Goal: Task Accomplishment & Management: Use online tool/utility

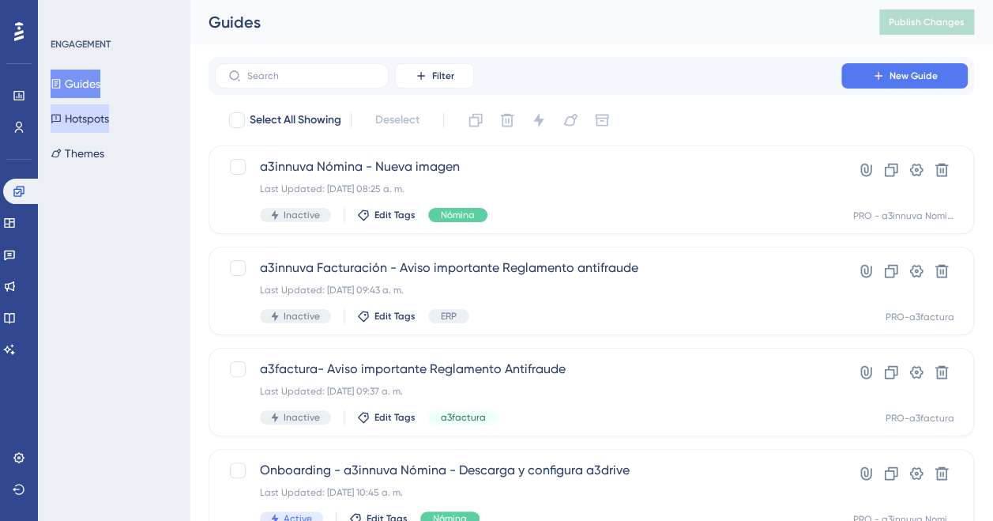
click at [104, 115] on button "Hotspots" at bounding box center [80, 118] width 58 height 28
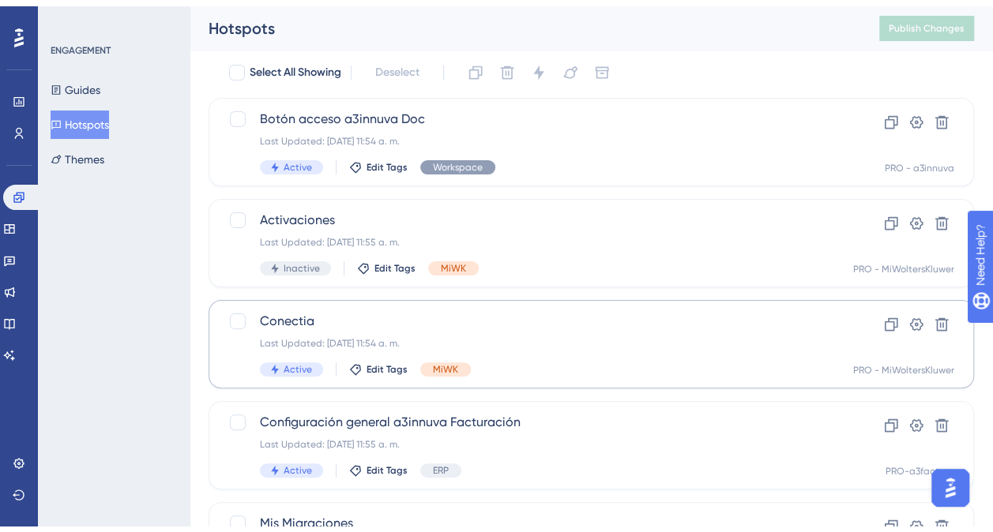
scroll to position [158, 0]
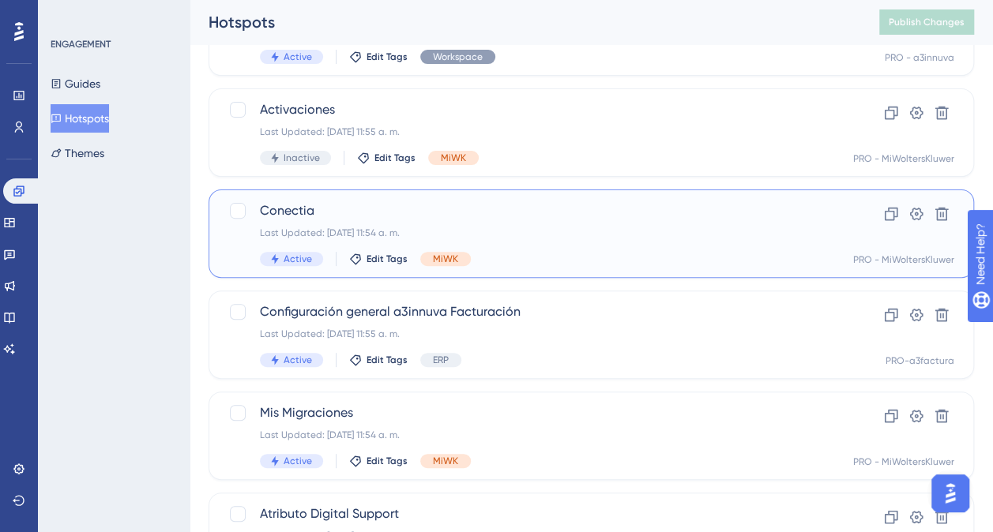
click at [333, 211] on span "Conectia" at bounding box center [528, 210] width 536 height 19
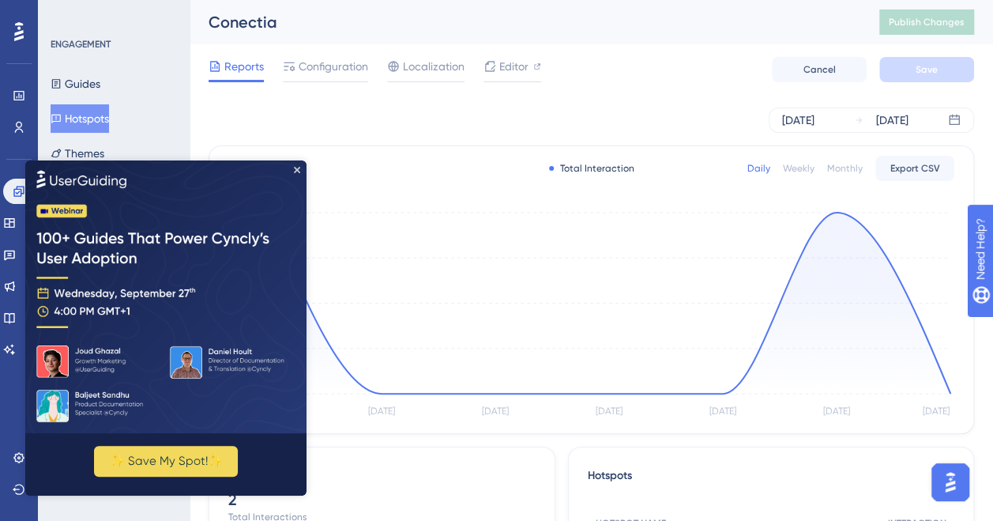
click at [300, 168] on img at bounding box center [165, 296] width 281 height 273
click at [295, 167] on icon "Close Preview" at bounding box center [297, 170] width 6 height 6
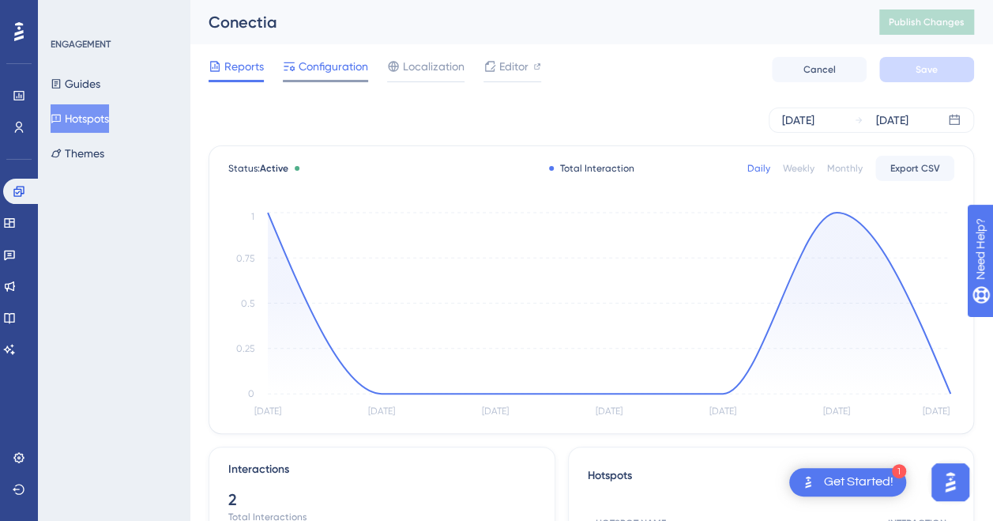
click at [332, 68] on span "Configuration" at bounding box center [334, 66] width 70 height 19
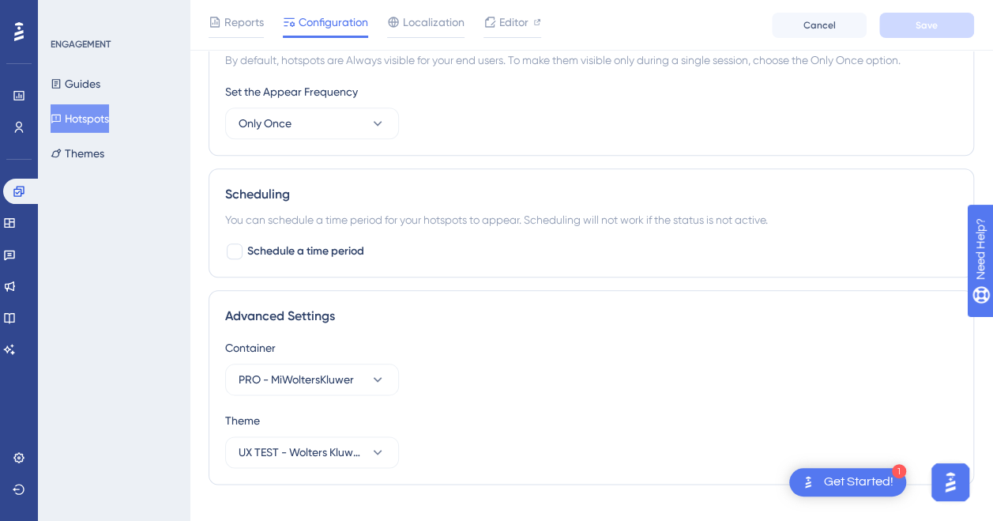
scroll to position [773, 0]
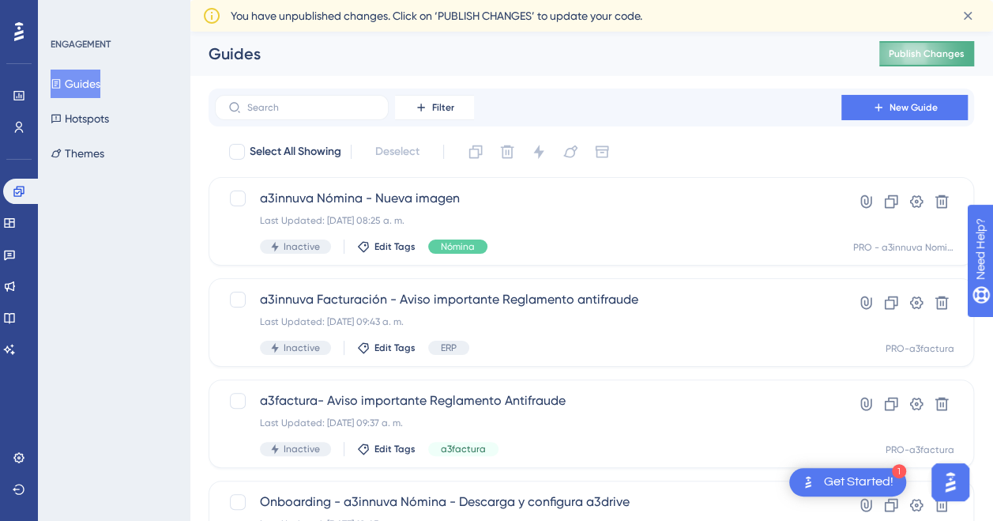
click at [921, 50] on span "Publish Changes" at bounding box center [927, 53] width 76 height 13
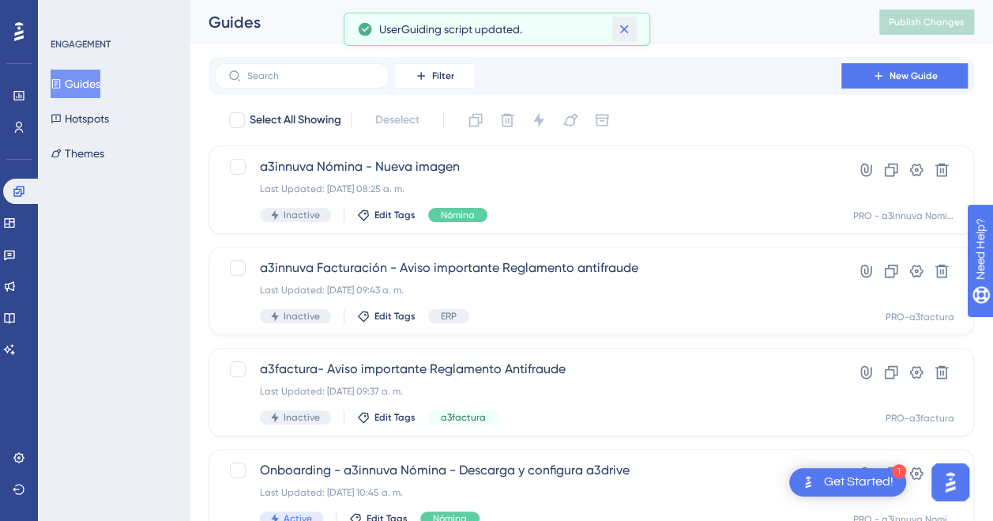
click at [628, 30] on icon at bounding box center [624, 29] width 16 height 16
